Goal: Information Seeking & Learning: Find specific fact

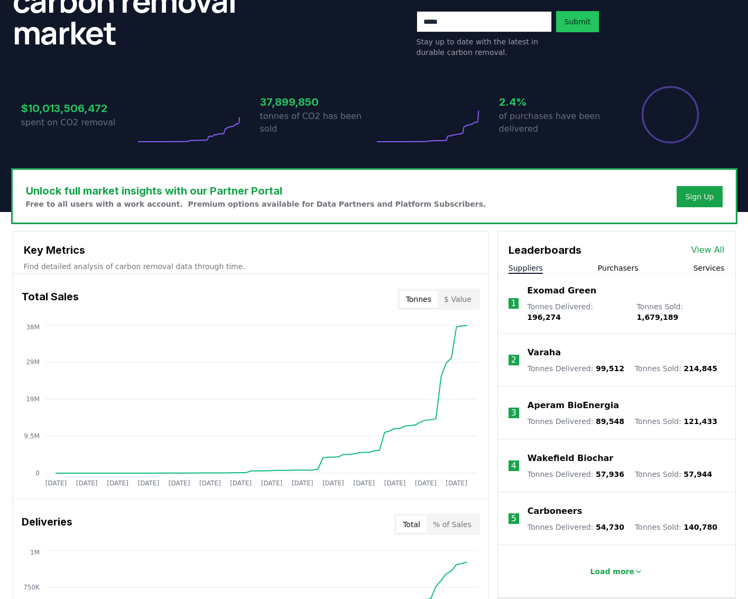
scroll to position [264, 0]
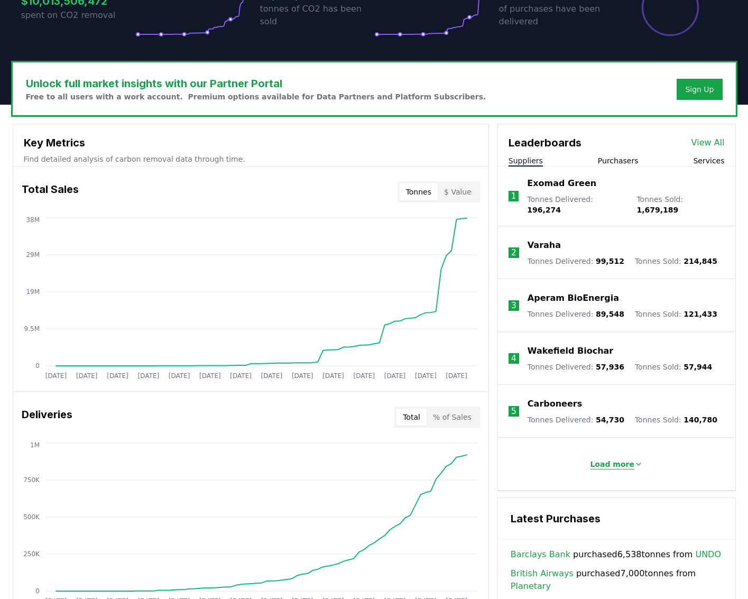
click at [631, 453] on button "Load more" at bounding box center [616, 463] width 70 height 21
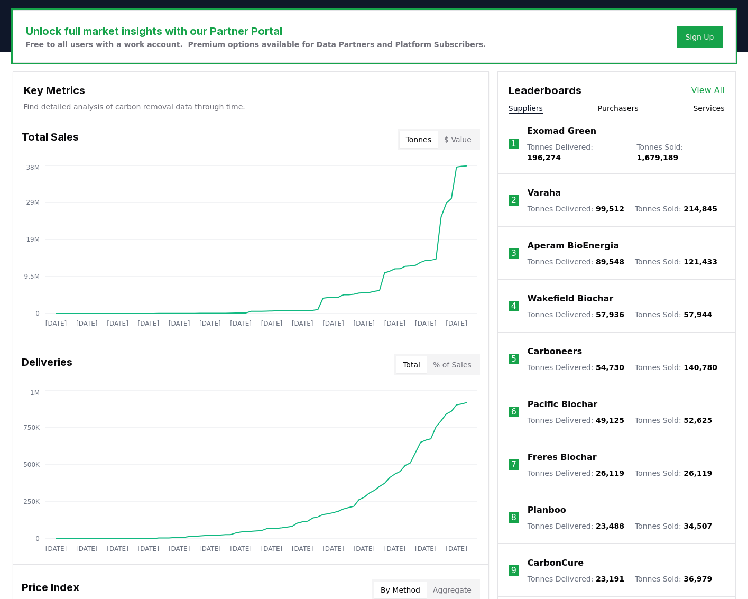
scroll to position [317, 0]
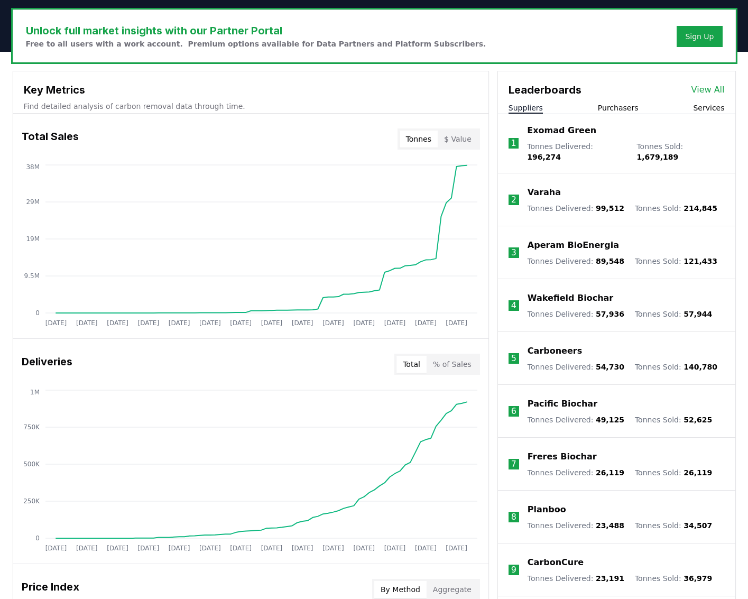
click at [708, 88] on link "View All" at bounding box center [707, 89] width 33 height 13
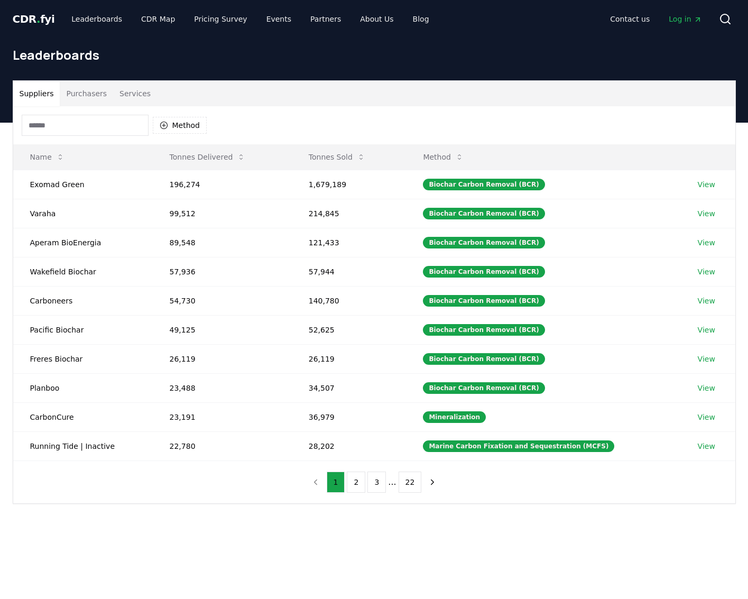
click at [86, 116] on input at bounding box center [85, 125] width 127 height 21
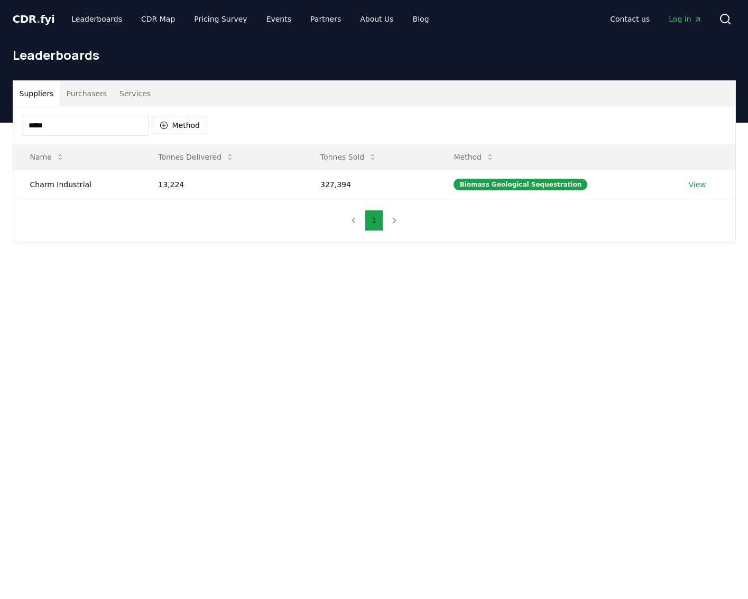
type input "*****"
click at [341, 180] on td "327,394" at bounding box center [369, 184] width 133 height 29
click at [346, 180] on td "327,394" at bounding box center [369, 184] width 133 height 29
click at [60, 189] on td "Charm Industrial" at bounding box center [77, 184] width 128 height 29
